Goal: Navigation & Orientation: Find specific page/section

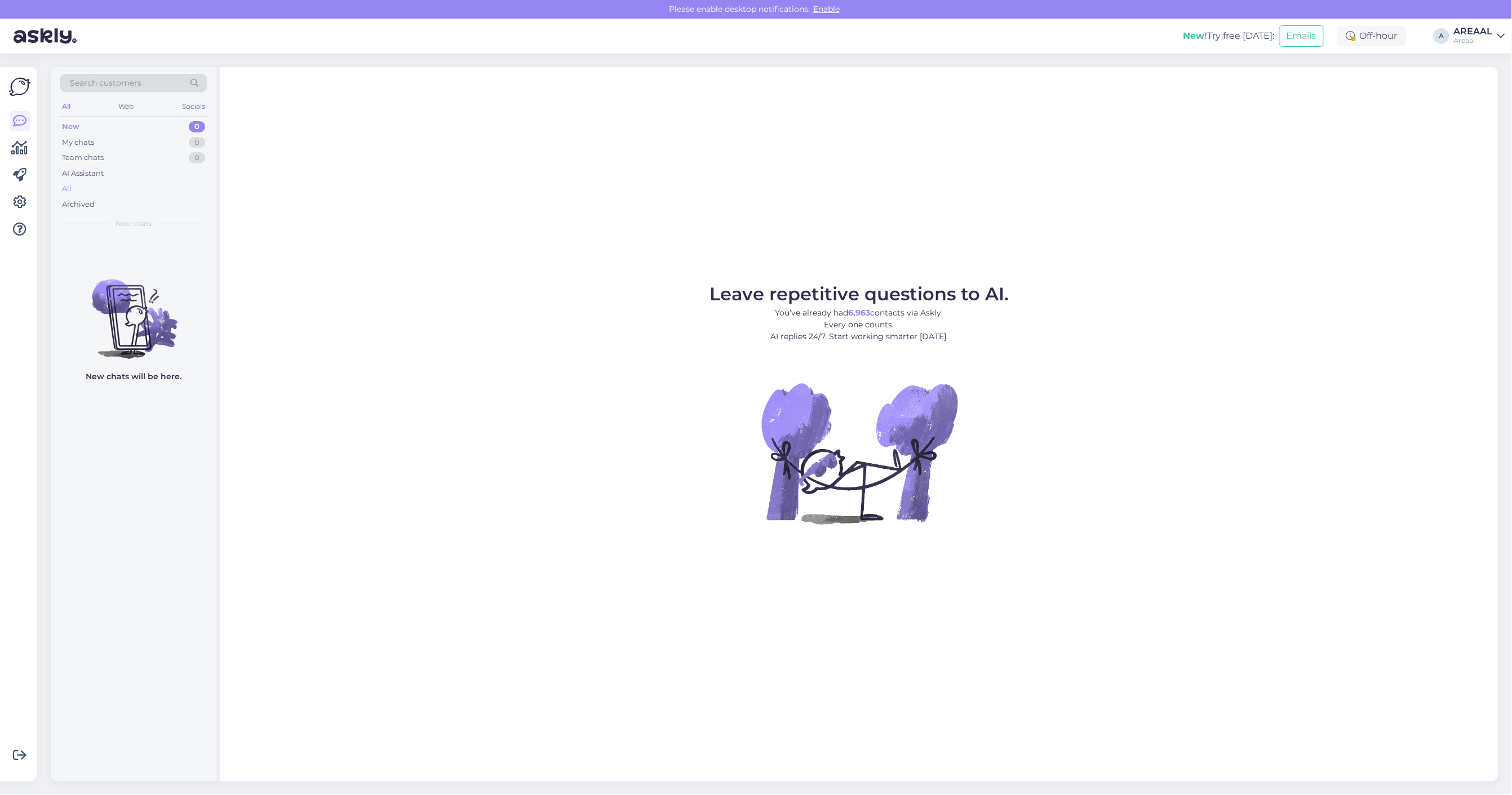
click at [141, 195] on div "All" at bounding box center [133, 189] width 147 height 16
click at [179, 187] on div "All" at bounding box center [133, 189] width 147 height 16
click at [167, 192] on div "All" at bounding box center [133, 189] width 147 height 16
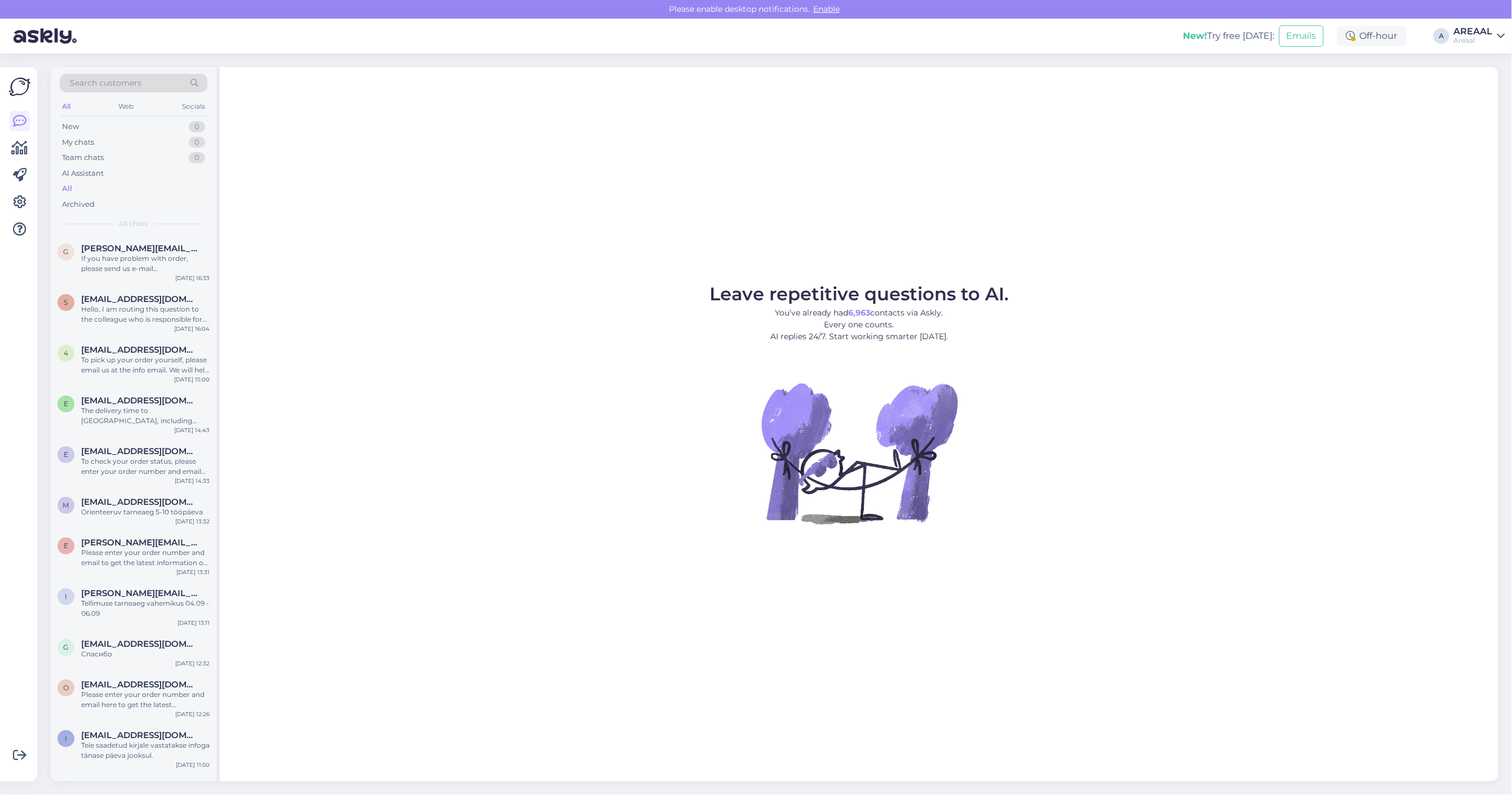
click at [434, 207] on div "Leave repetitive questions to AI. You’ve already had 6,963 contacts via Askly. …" at bounding box center [859, 424] width 1279 height 714
